Goal: Register for event/course

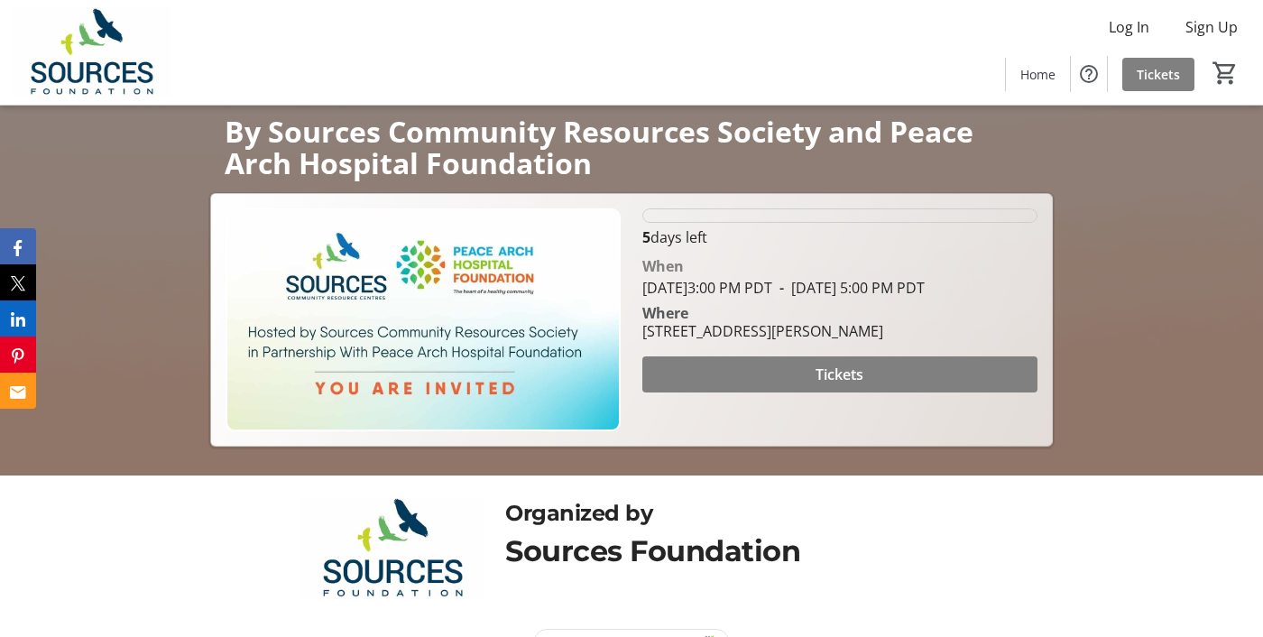
scroll to position [253, 0]
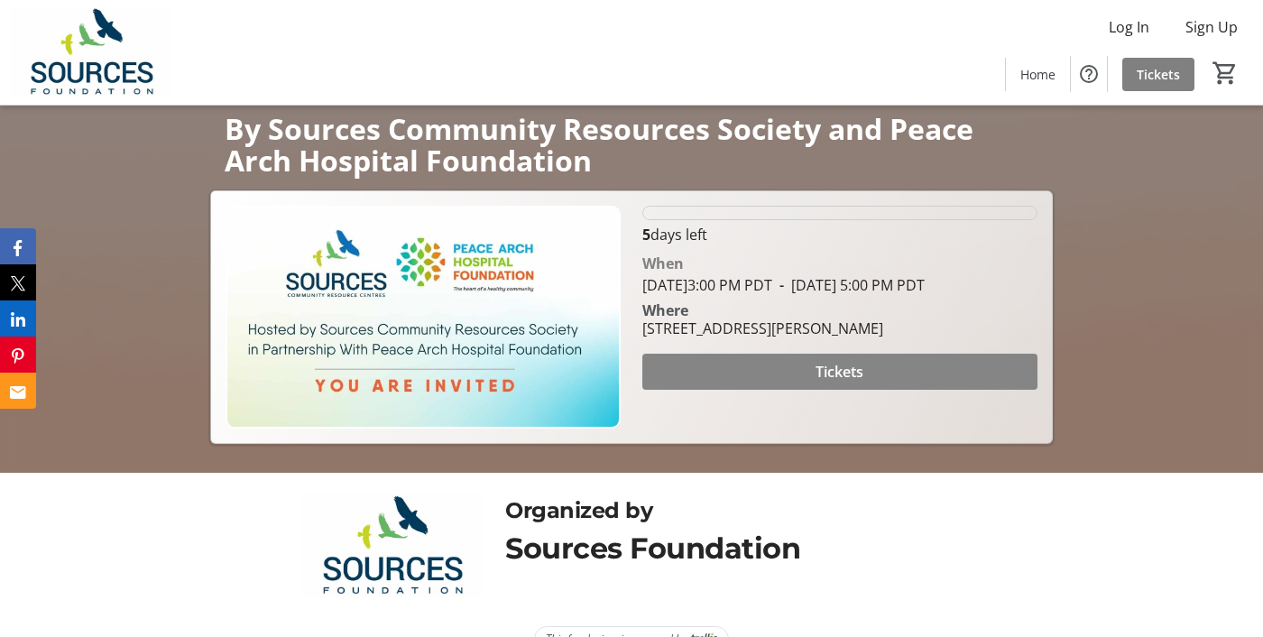
click at [835, 382] on span "Tickets" at bounding box center [839, 372] width 48 height 22
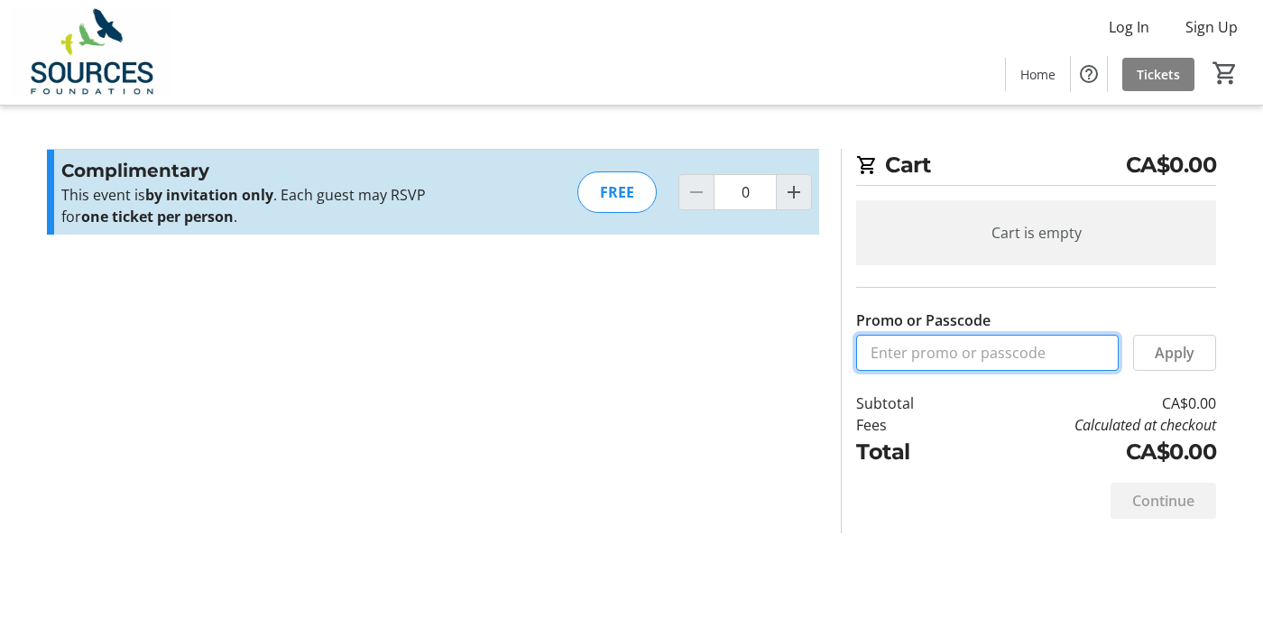
click at [879, 357] on input "Promo or Passcode" at bounding box center [987, 353] width 262 height 36
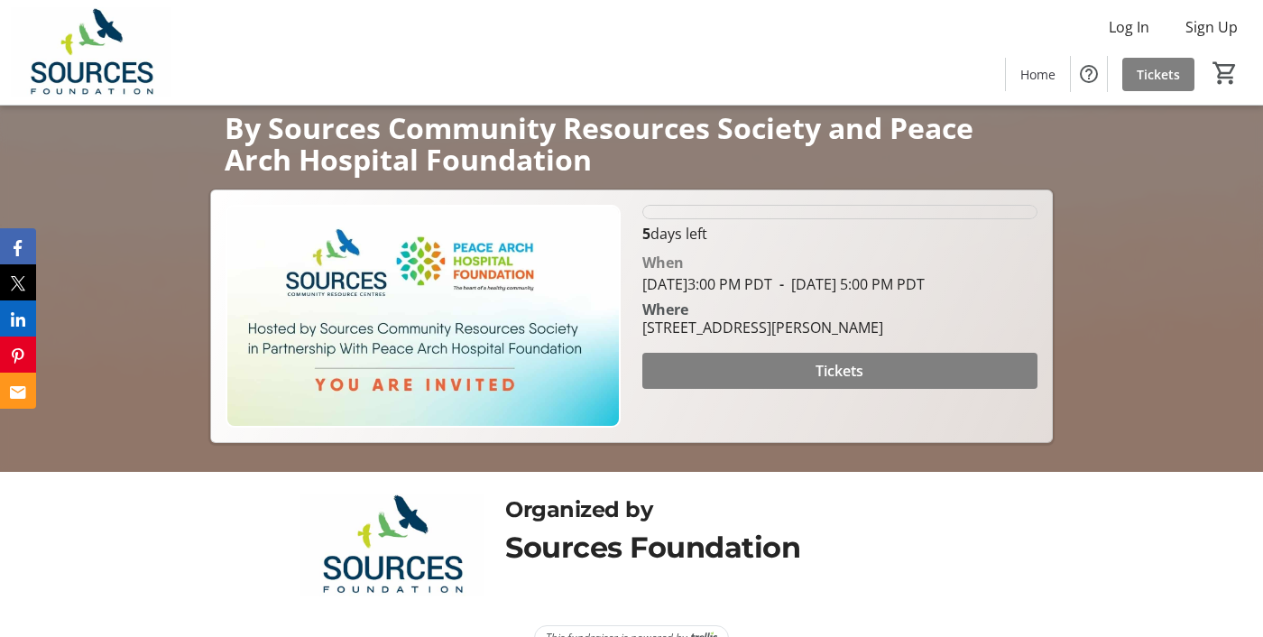
scroll to position [289, 0]
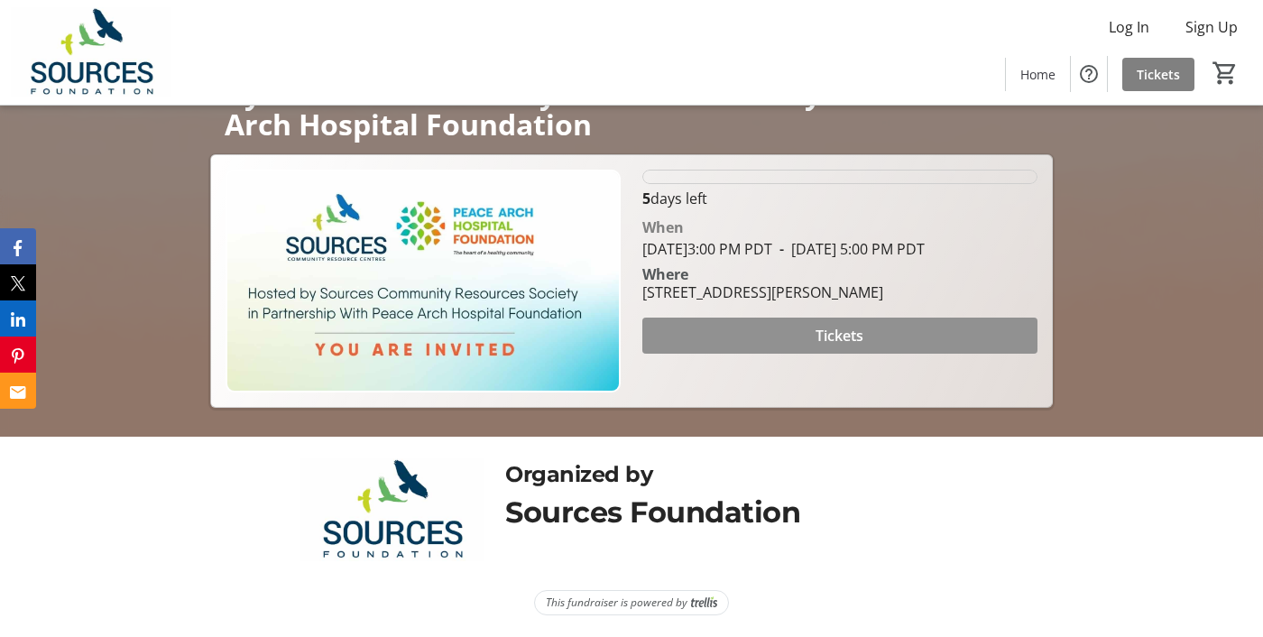
click at [830, 346] on span "Tickets" at bounding box center [839, 336] width 48 height 22
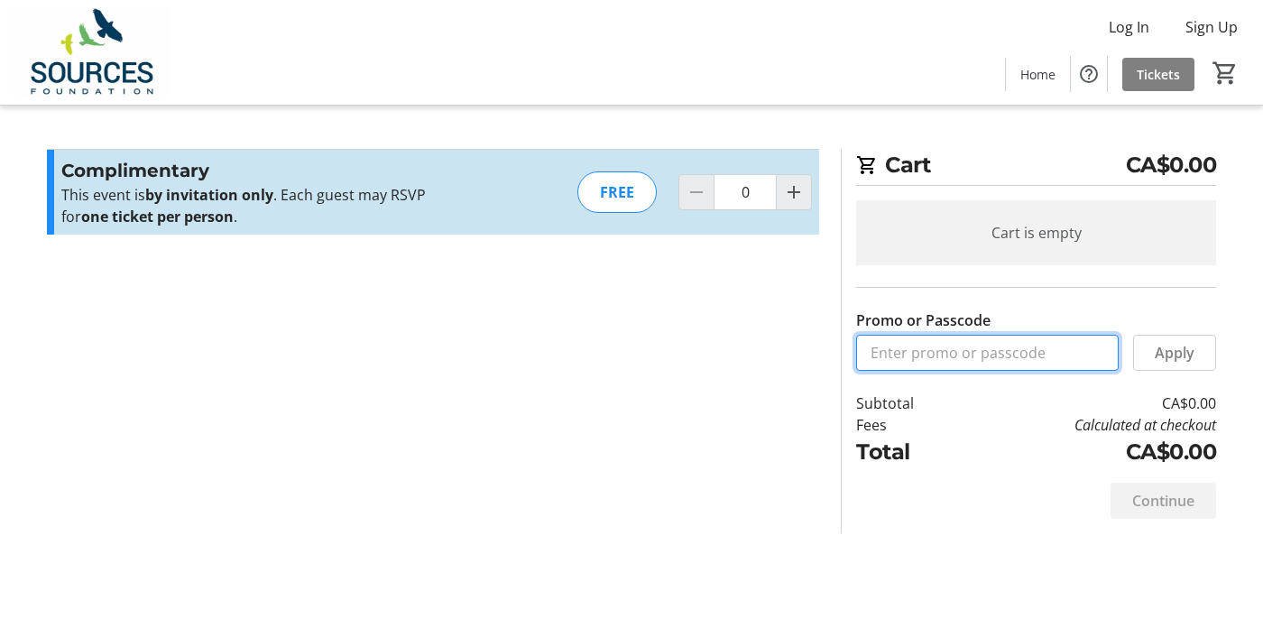
click at [904, 353] on input "Promo or Passcode" at bounding box center [987, 353] width 262 height 36
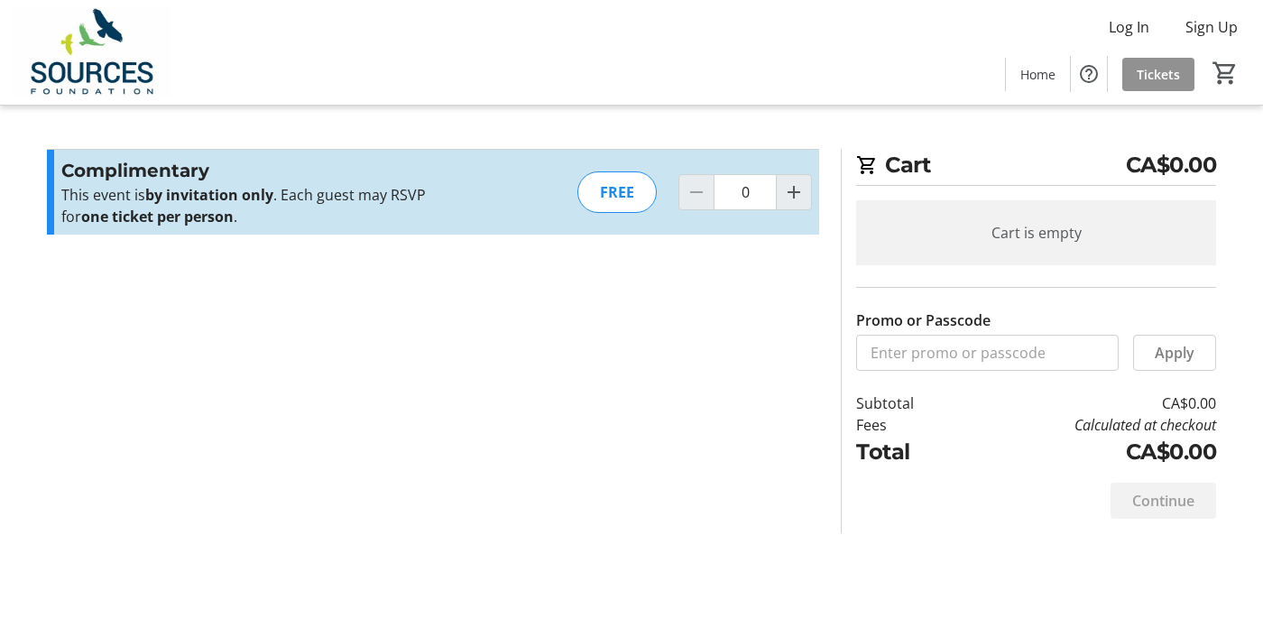
click at [1148, 66] on span "Tickets" at bounding box center [1158, 74] width 43 height 19
click at [613, 195] on div "FREE" at bounding box center [616, 191] width 79 height 41
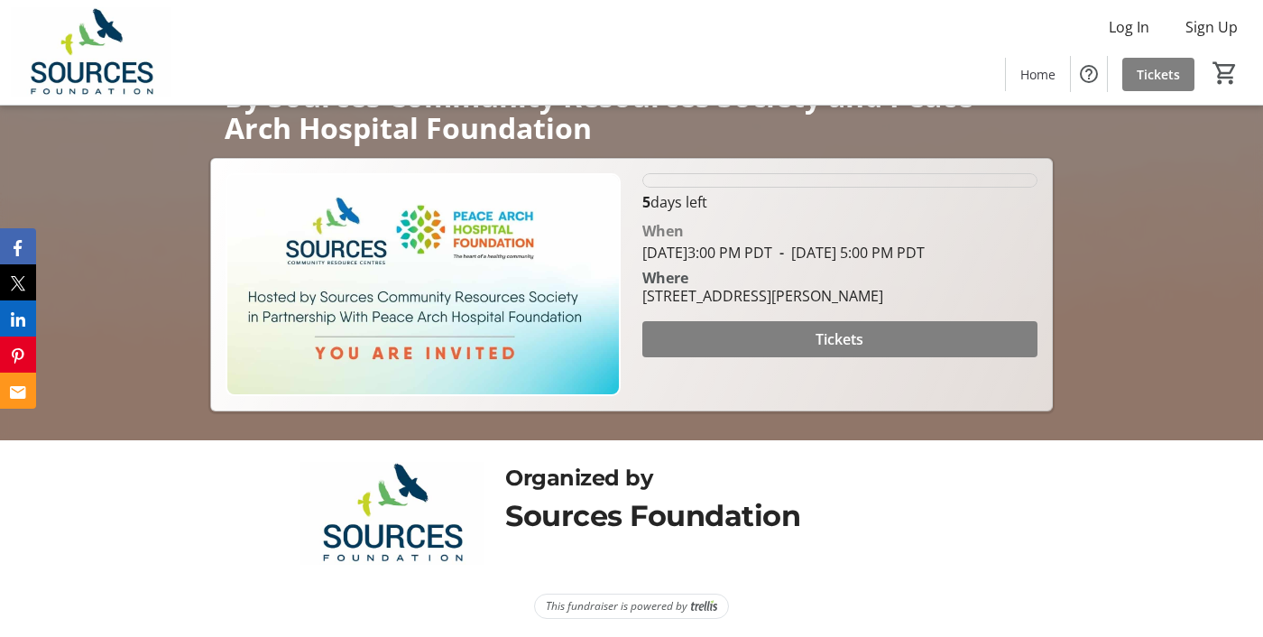
scroll to position [289, 0]
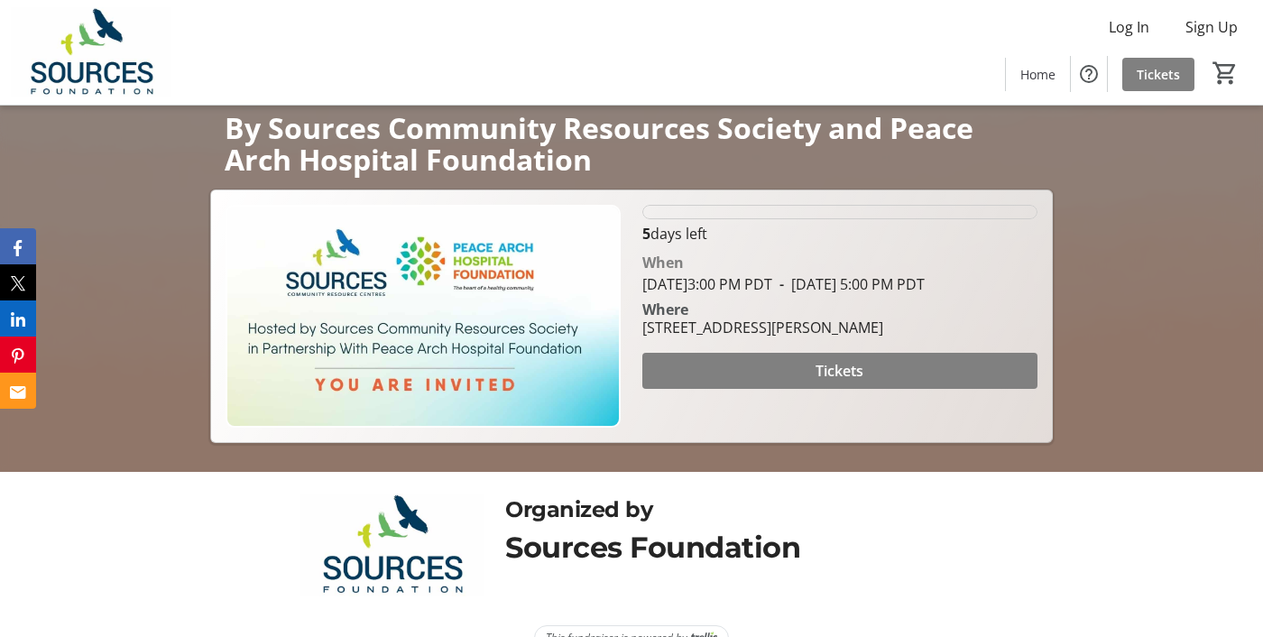
scroll to position [289, 0]
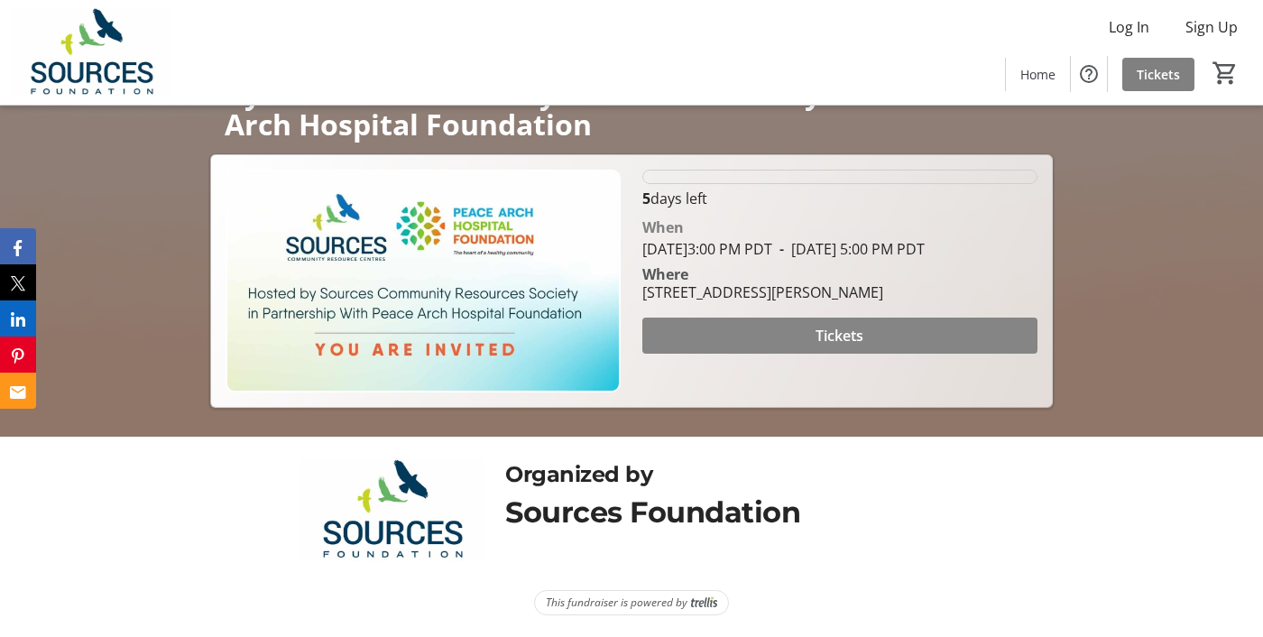
click at [827, 345] on span at bounding box center [839, 335] width 395 height 43
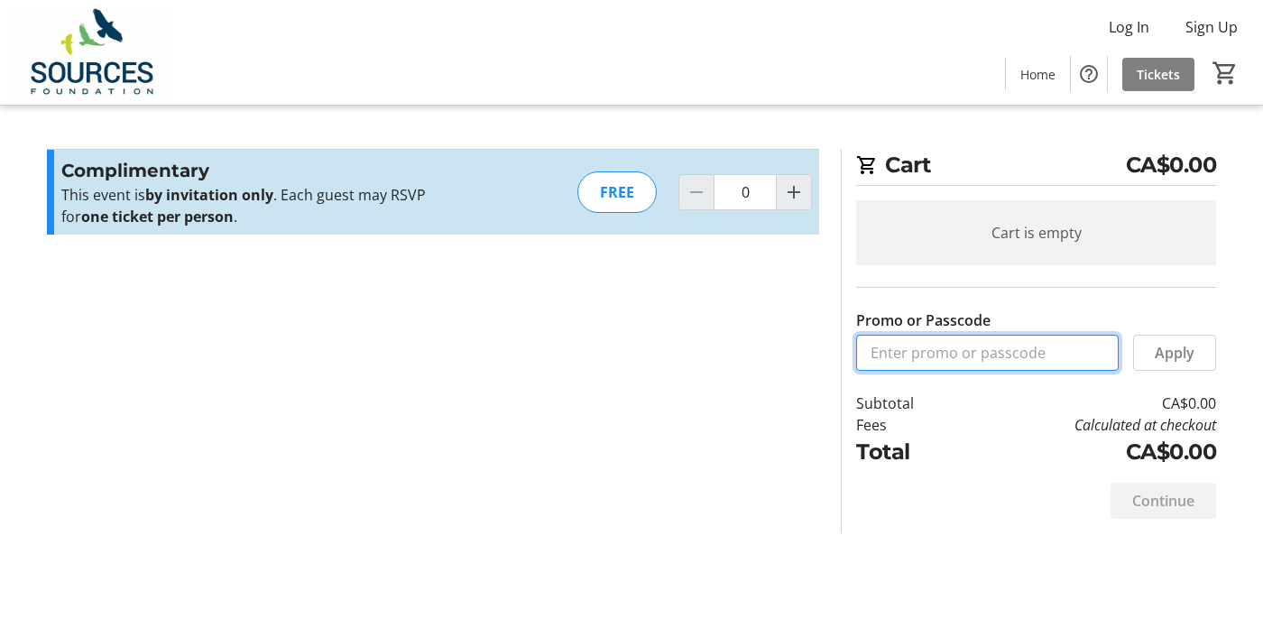
click at [888, 355] on input "Promo or Passcode" at bounding box center [987, 353] width 262 height 36
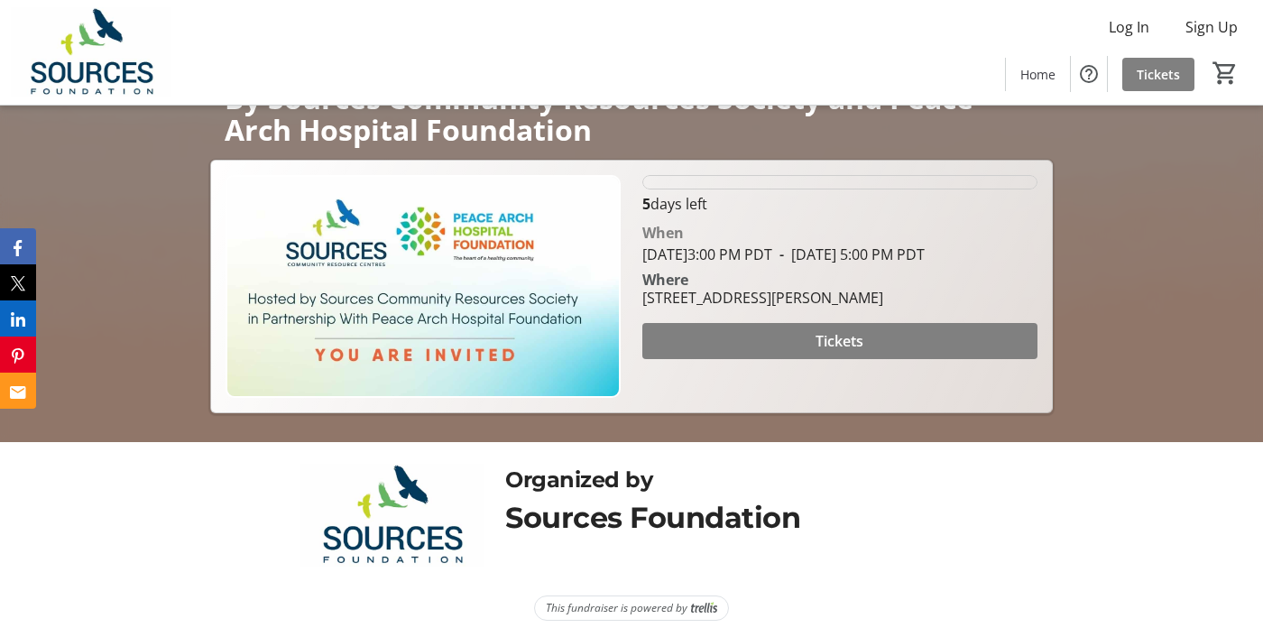
scroll to position [289, 0]
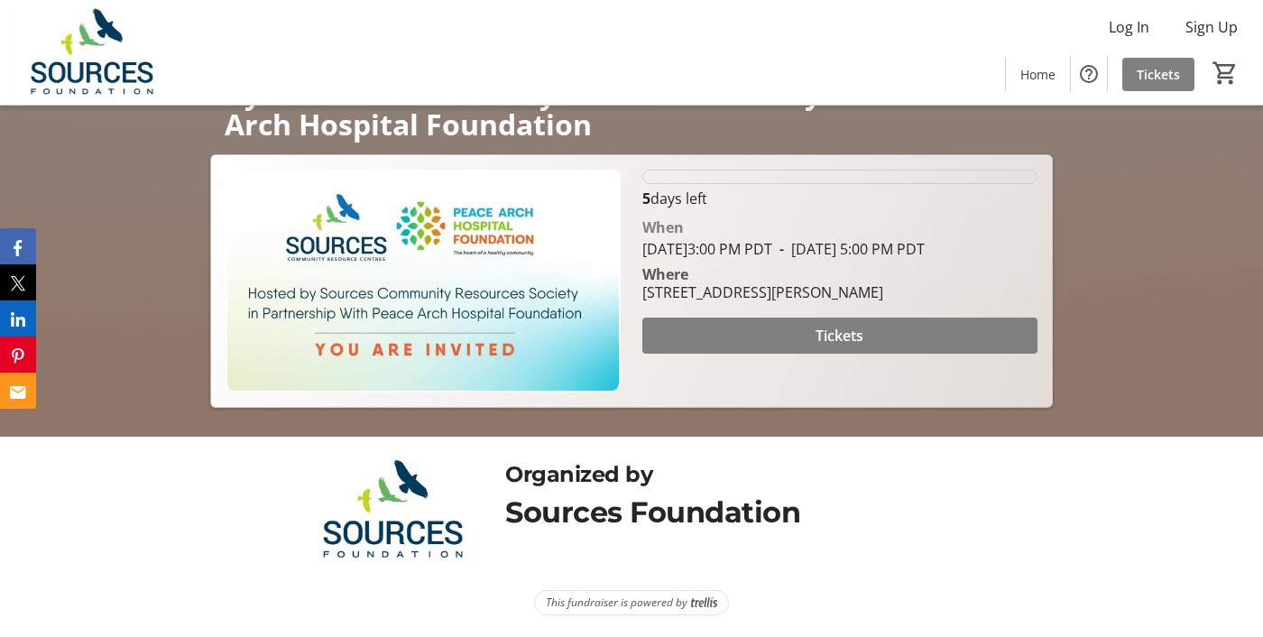
click at [216, 437] on div "Organized by Sources Foundation" at bounding box center [631, 513] width 842 height 153
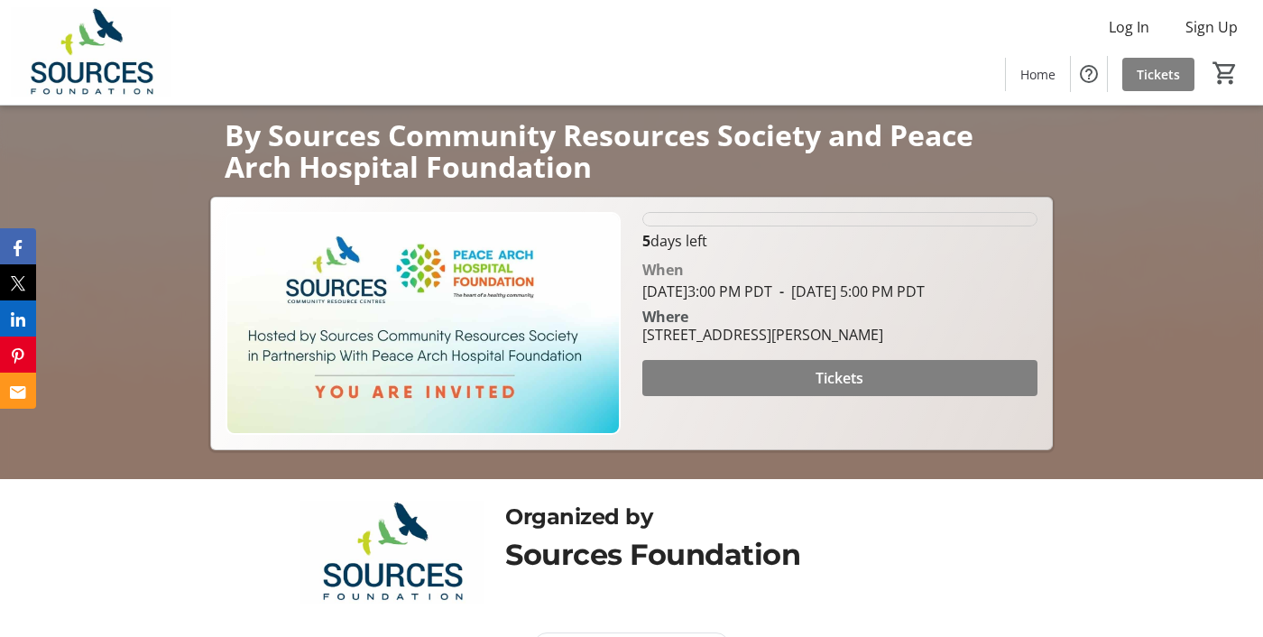
scroll to position [289, 0]
